Goal: Find specific page/section: Find specific page/section

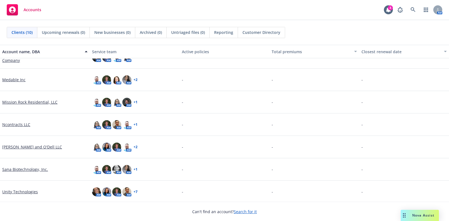
scroll to position [81, 0]
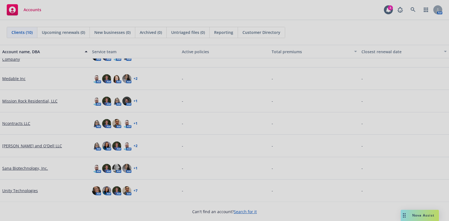
click at [28, 187] on div at bounding box center [224, 110] width 449 height 221
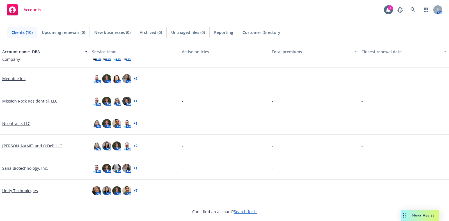
click at [26, 191] on link "Unity Technologies" at bounding box center [20, 191] width 36 height 6
